Goal: Communication & Community: Answer question/provide support

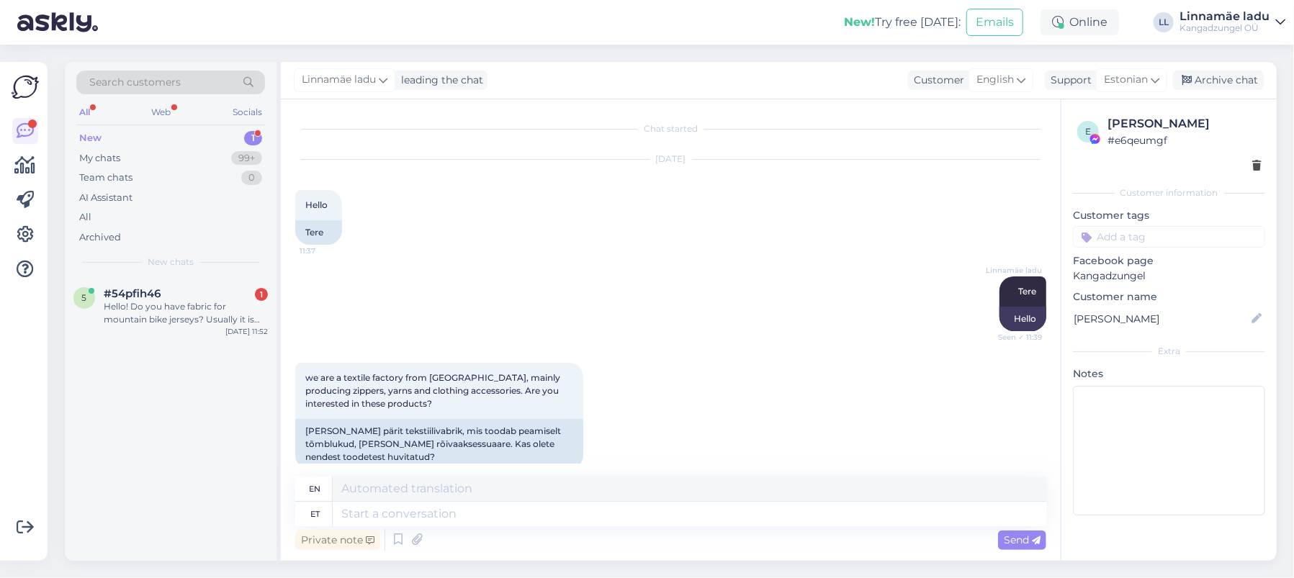
scroll to position [194, 0]
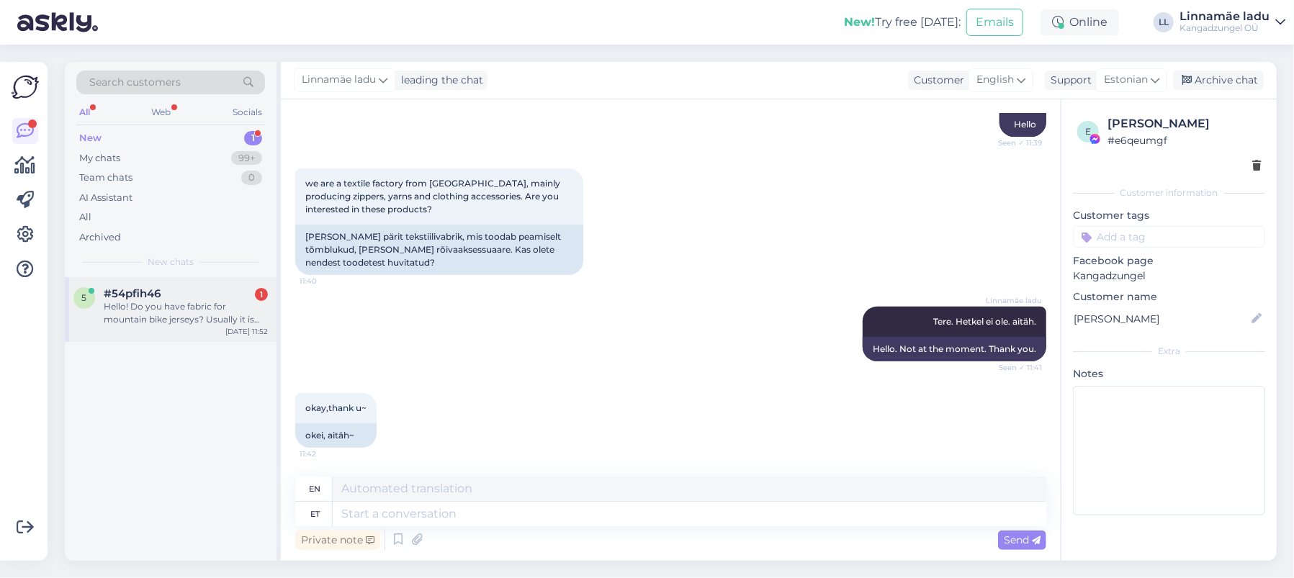
click at [173, 294] on div "#54pfih46 1" at bounding box center [186, 293] width 164 height 13
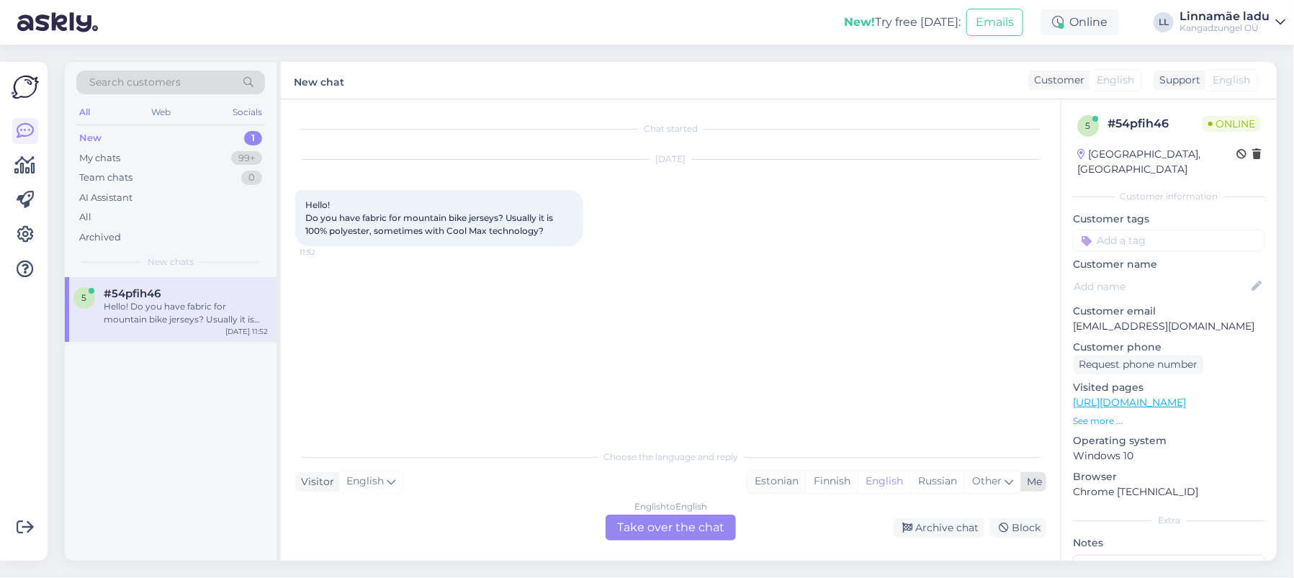
click at [779, 481] on div "Estonian" at bounding box center [776, 482] width 58 height 22
click at [694, 532] on div "English to Estonian Take over the chat" at bounding box center [671, 528] width 130 height 26
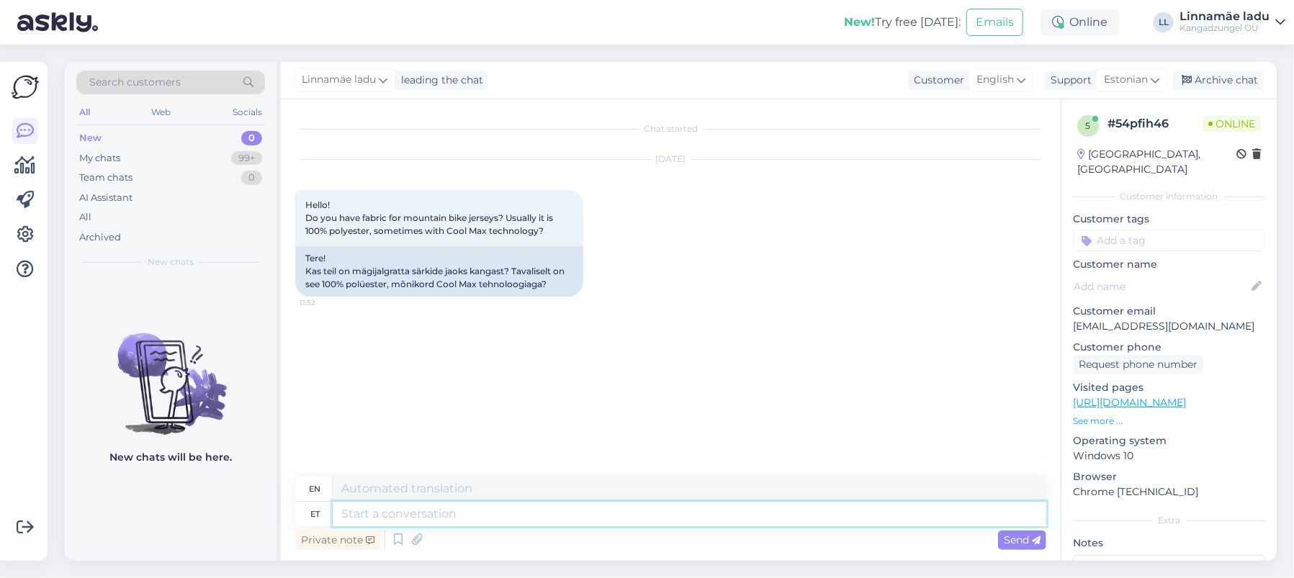
click at [512, 520] on textarea at bounding box center [690, 514] width 714 height 24
type textarea "Tere."
type textarea "Hello."
type textarea "Tere. Kahjuks p"
type textarea "Hello. Unfortunately"
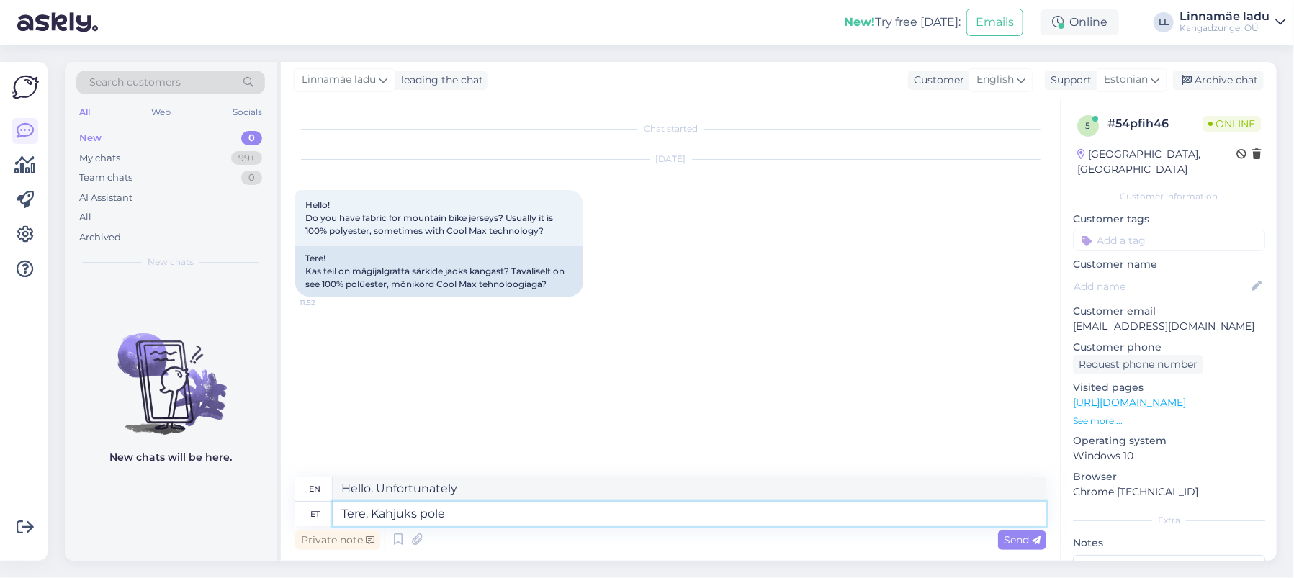
type textarea "Tere. Kahjuks pole s"
type textarea "Hello. Unfortunately not."
type textarea "Tere. Kahjuks pole sellist ka"
type textarea "Hello. Unfortunately there is no such"
type textarea "Tere. Kahjuks pole sellist kangast"
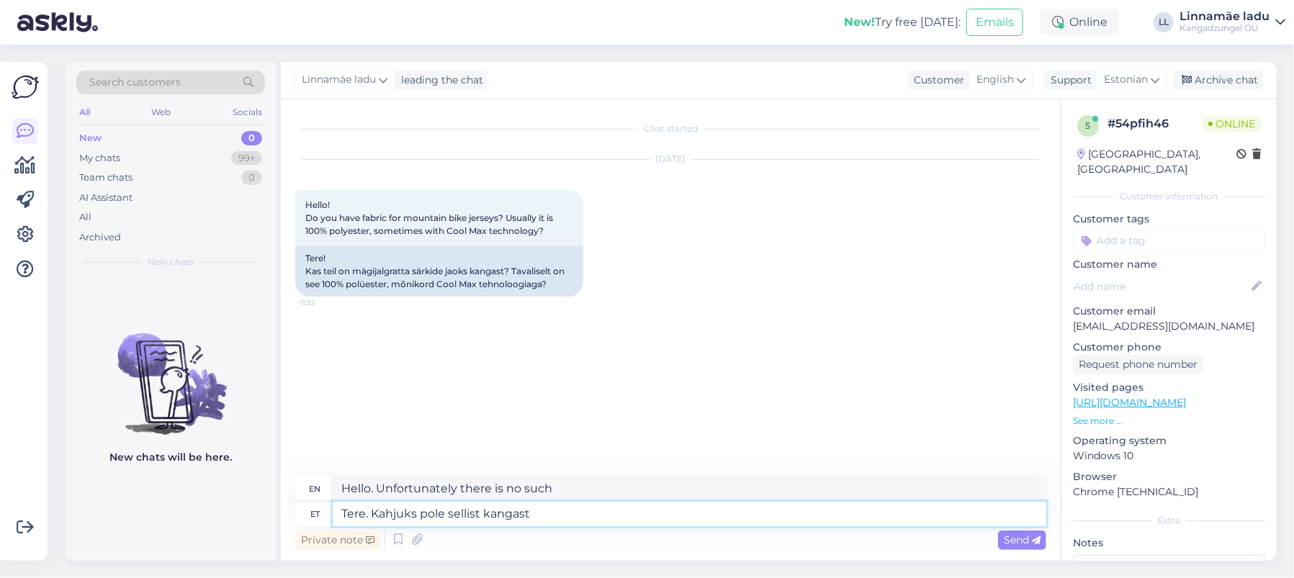
type textarea "Hello. Unfortunately, there is no such fabric."
type textarea "Tere. Kahjuks pole sellist kangast pakkuda. pa"
type textarea "Hello. Unfortunately, we do not offer such fabric."
type textarea "Tere. Kahjuks pole sellist kangast pakkuda. parimate s"
type textarea "Hello. Unfortunately, we do not offer such fabric. best"
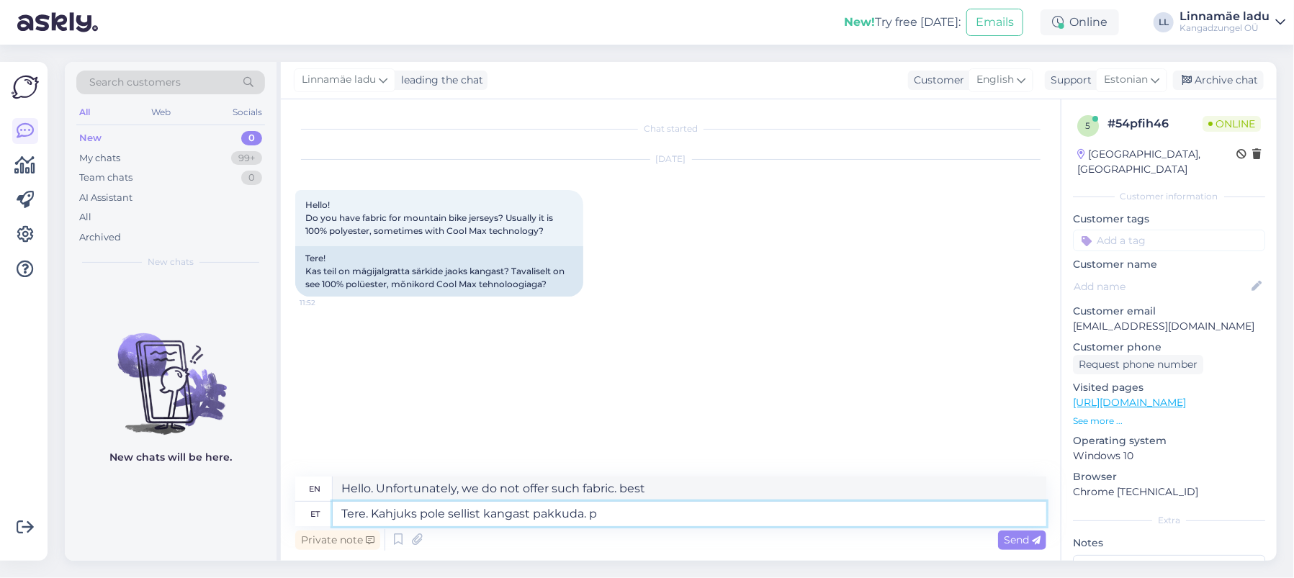
type textarea "Tere. Kahjuks pole sellist kangast pakkuda."
type textarea "Hello. Unfortunately, we do not offer such fabric."
type textarea "Tere. Kahjuks pole sellist kangast pakkuda. Parimate s"
type textarea "Hello. Unfortunately, we do not offer such fabric. Best regards"
type textarea "Tere. Kahjuks pole sellist kangast pakkuda. Parimate soovidega"
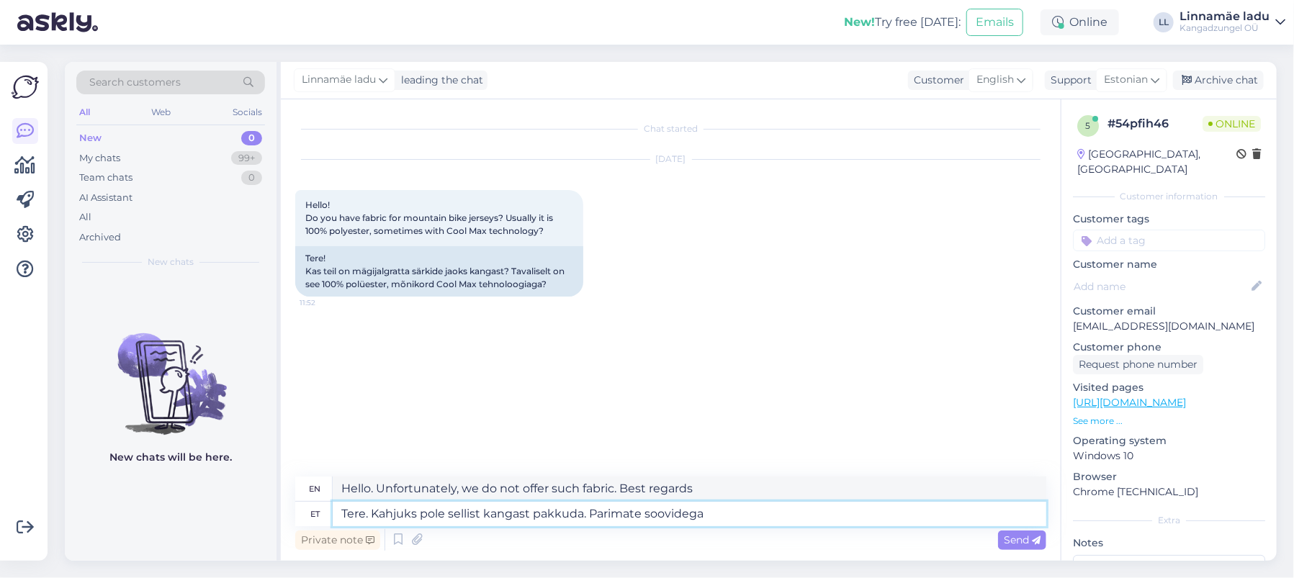
type textarea "Hello. Unfortunately, we do not have such fabric available. Best regards"
type textarea "Tere. Kahjuks pole sellist kangast pakkuda. Parimate soovidega [PERSON_NAME]"
type textarea "Hello. Unfortunately, we do not offer such fabric. Best regards, [PERSON_NAME]"
type textarea "Tere. Kahjuks pole sellist kangast pakkuda. Parimate soovidega Kadiriin"
type textarea "Hello. Unfortunately, we do not offer such fabric. Best wishes, Kadiriin"
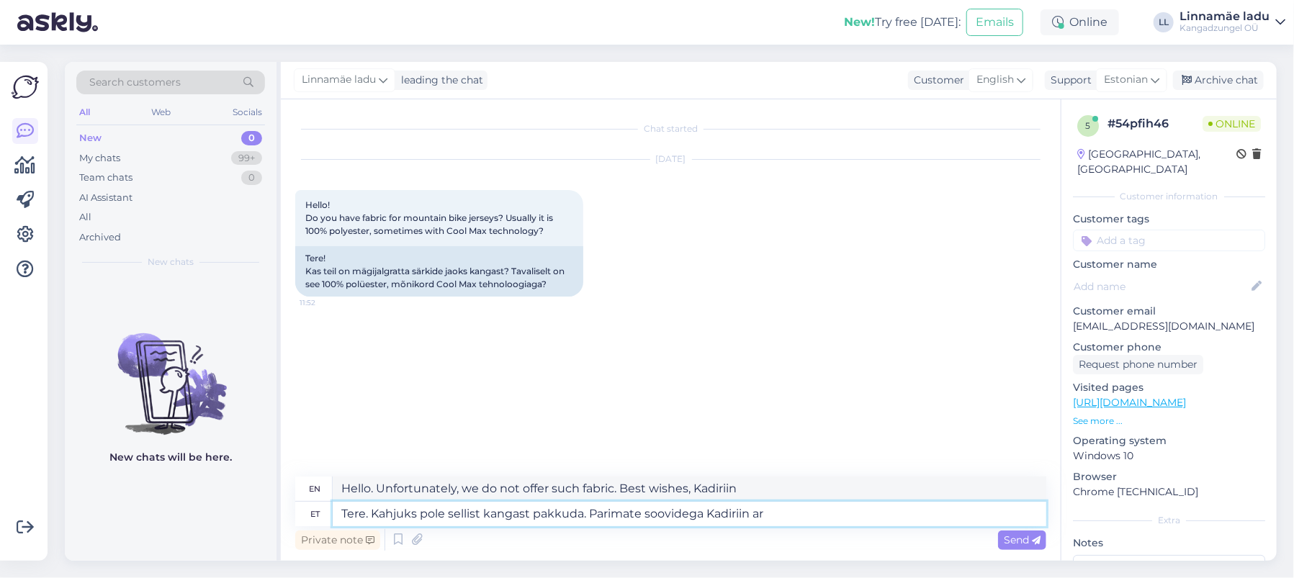
type textarea "Tere. Kahjuks pole sellist kangast pakkuda. Parimate soovidega Kadiriin a"
type textarea "Hello. Unfortunately, we do not offer such fabric. Best wishes, Kadiriin are"
type textarea "Tere. Kahjuks pole sellist kangast pakkuda. Parimate soovidega Kadiriin"
type textarea "Hello. Unfortunately, we do not offer such fabric. Best wishes, Kadiriin"
type textarea "Tere. Kahjuks pole sellist kangast pakkuda. Parimate soovidega Kadiriin Aare"
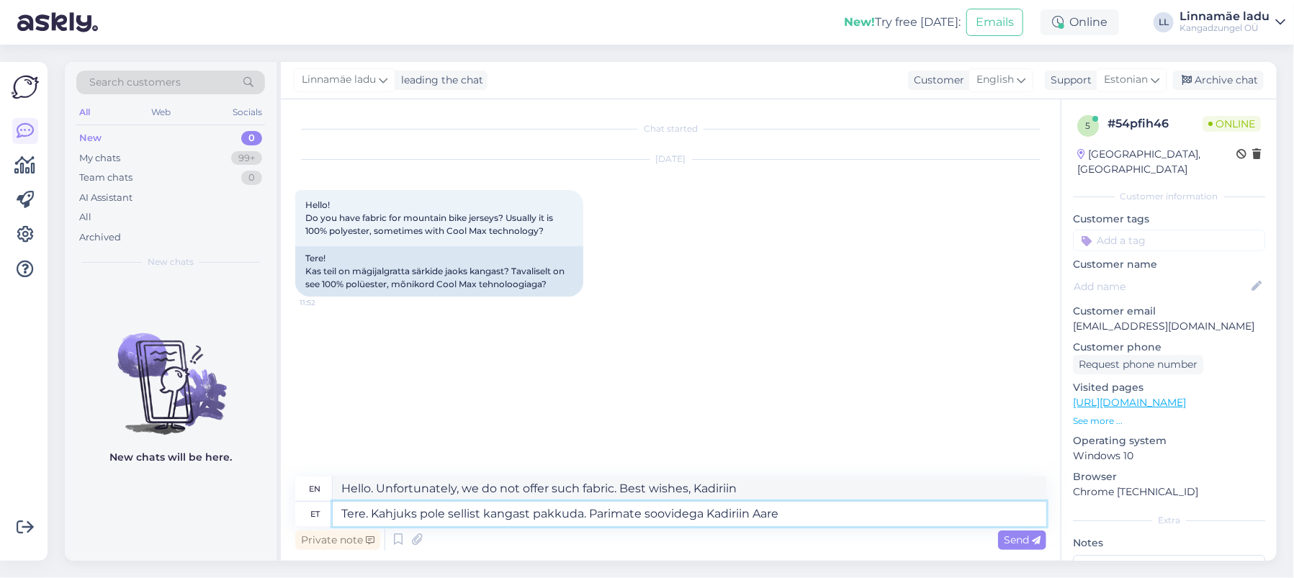
type textarea "Hello. Unfortunately, we do not offer such fabric. Best wishes, Kadiriin Aare"
